Goal: Task Accomplishment & Management: Complete application form

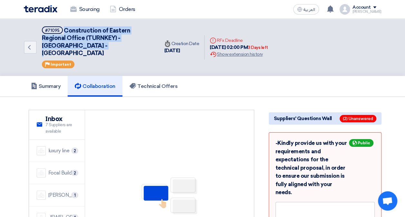
drag, startPoint x: 77, startPoint y: 39, endPoint x: 64, endPoint y: 32, distance: 15.3
click at [64, 32] on h5 "#71095 Construction of Eastern Regional Office (TURNKEY) - [GEOGRAPHIC_DATA] - …" at bounding box center [97, 41] width 110 height 31
copy span "Construction of Eastern Regional Office (TURNKEY) - [GEOGRAPHIC_DATA] - [GEOGRA…"
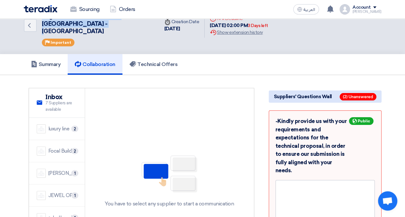
scroll to position [32, 0]
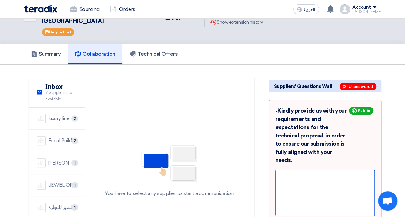
drag, startPoint x: 307, startPoint y: 168, endPoint x: 309, endPoint y: 165, distance: 3.9
click at [308, 170] on div at bounding box center [325, 193] width 99 height 46
drag, startPoint x: 305, startPoint y: 175, endPoint x: 310, endPoint y: 180, distance: 6.9
click at [305, 189] on span "Technical Submission Requirements" at bounding box center [317, 195] width 77 height 13
click at [311, 188] on div "Please find the Technical Submission Requirements" at bounding box center [326, 195] width 94 height 15
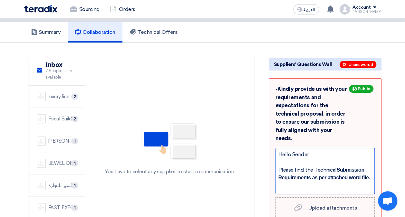
scroll to position [64, 0]
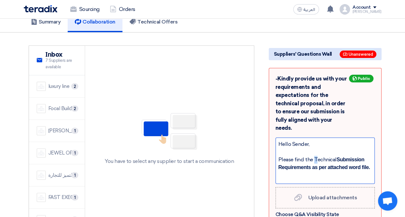
click at [315, 156] on div "Please find the Technical Submission Requirements as per attached word file." at bounding box center [326, 163] width 94 height 15
drag, startPoint x: 336, startPoint y: 143, endPoint x: 339, endPoint y: 148, distance: 6.1
click at [336, 157] on span "Submission Requirements as per attached word file." at bounding box center [325, 163] width 92 height 13
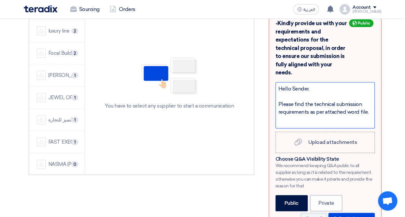
scroll to position [129, 0]
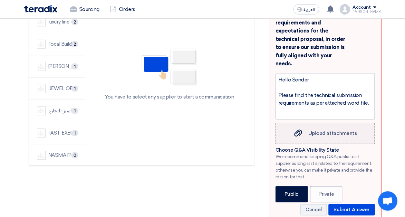
click at [297, 129] on icon "Upload attachments" at bounding box center [298, 133] width 8 height 8
click at [0, 0] on input "Upload attachments Upload attachments" at bounding box center [0, 0] width 0 height 0
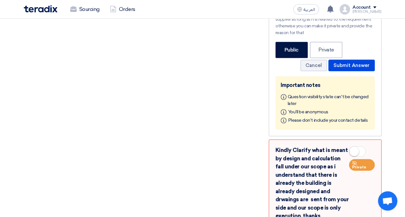
scroll to position [207, 0]
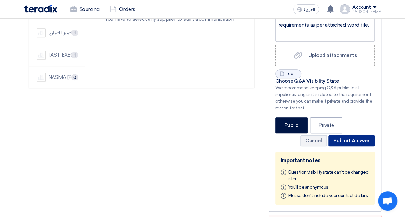
click at [345, 135] on button "Submit Answer" at bounding box center [352, 141] width 46 height 12
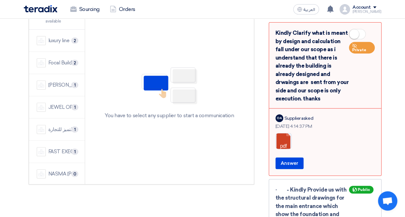
scroll to position [129, 0]
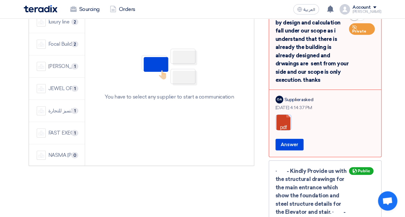
click at [286, 117] on link at bounding box center [302, 134] width 52 height 39
